Goal: Task Accomplishment & Management: Manage account settings

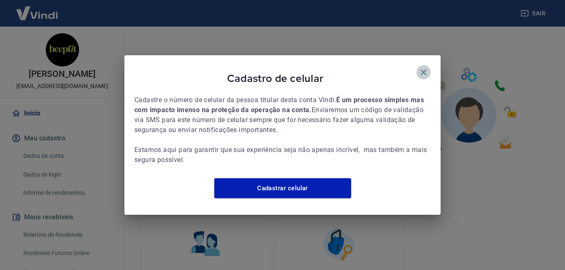
click at [420, 67] on icon "button" at bounding box center [423, 72] width 10 height 10
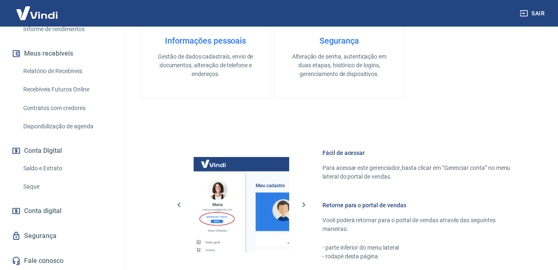
scroll to position [412, 0]
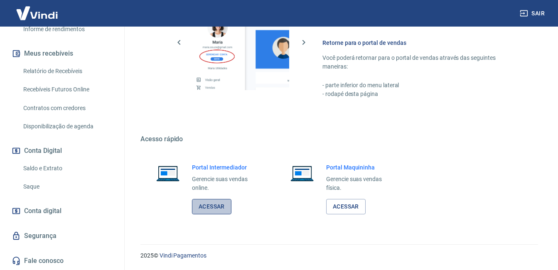
click at [217, 209] on link "Acessar" at bounding box center [212, 206] width 40 height 15
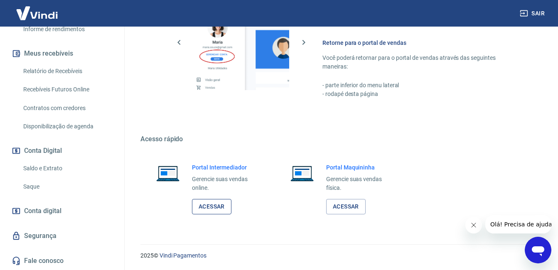
scroll to position [0, 0]
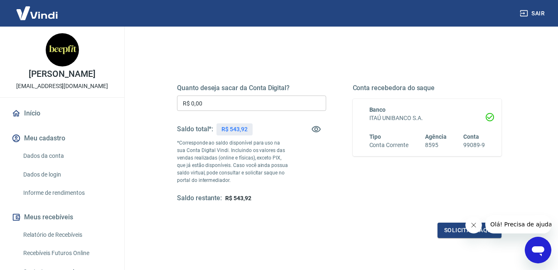
scroll to position [42, 0]
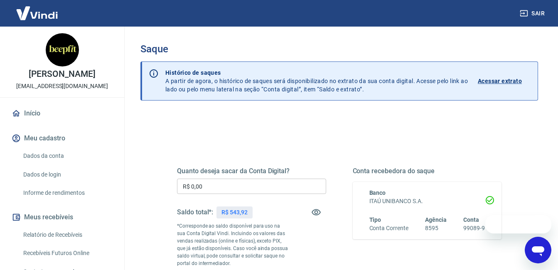
click at [518, 81] on p "Acessar extrato" at bounding box center [500, 81] width 44 height 8
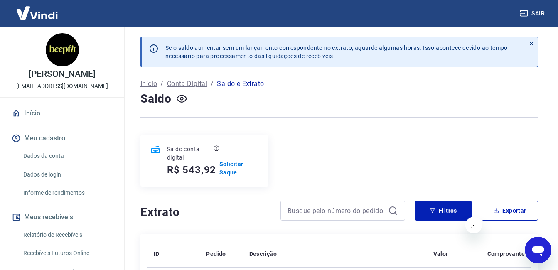
click at [186, 85] on p "Conta Digital" at bounding box center [187, 84] width 40 height 10
